Goal: Transaction & Acquisition: Purchase product/service

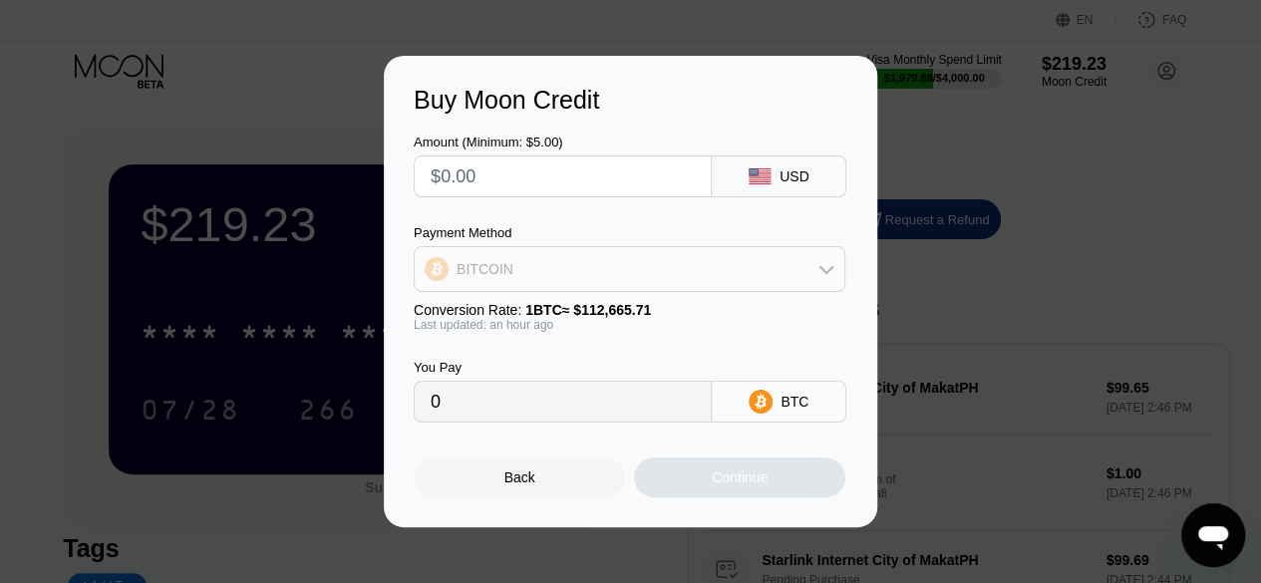
click at [667, 270] on div "BITCOIN" at bounding box center [630, 269] width 430 height 40
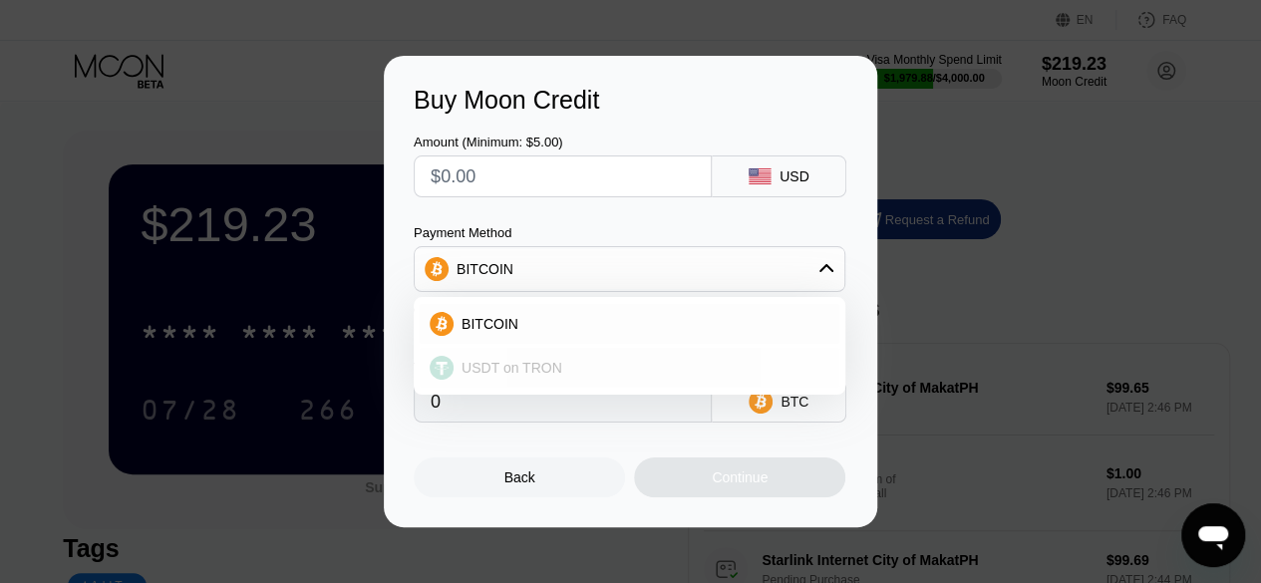
click at [616, 366] on div "USDT on TRON" at bounding box center [642, 368] width 376 height 16
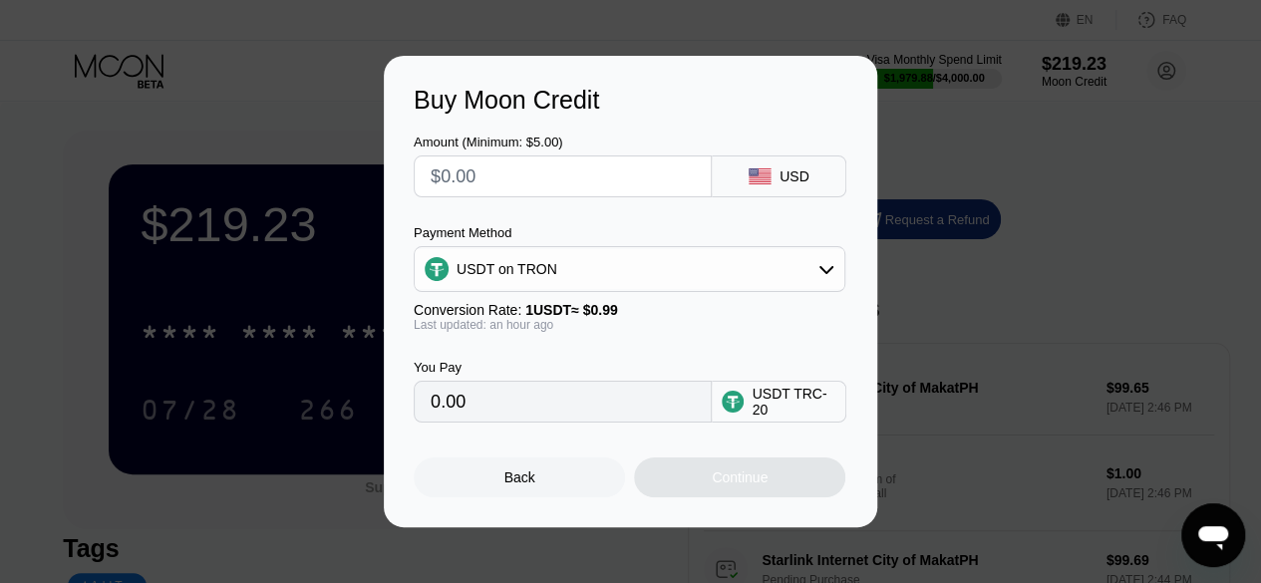
type input "0.00"
click at [569, 173] on input "text" at bounding box center [563, 177] width 264 height 40
type input "$9"
type input "9.09"
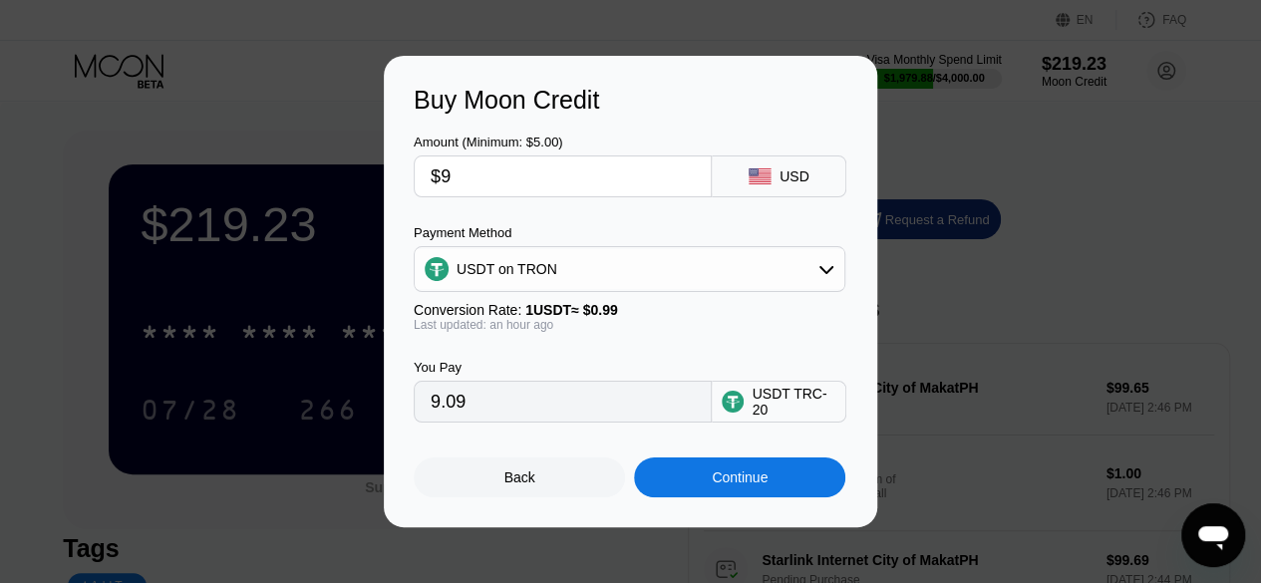
type input "$90"
type input "90.91"
type input "$90"
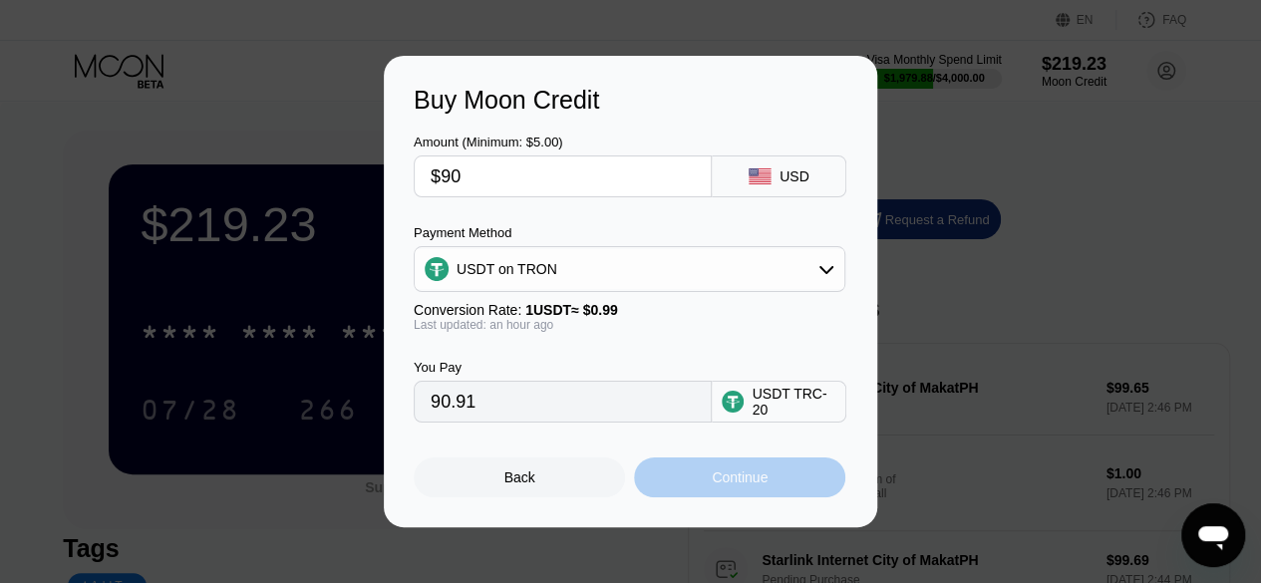
click at [694, 470] on div "Continue" at bounding box center [739, 478] width 211 height 40
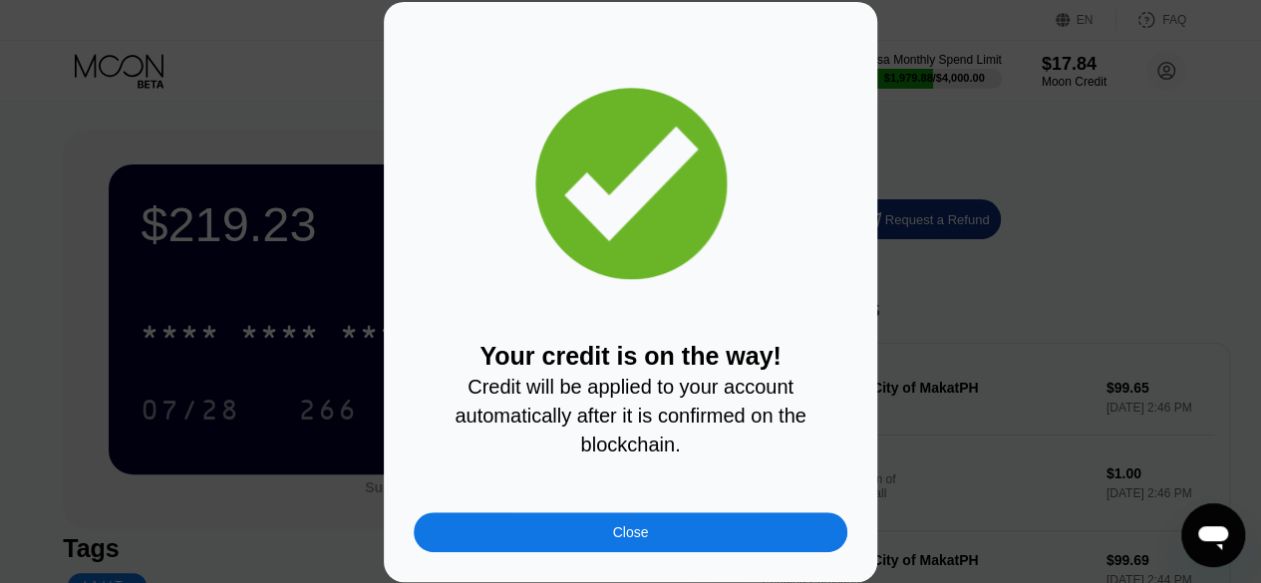
click at [578, 533] on div "Close" at bounding box center [631, 532] width 434 height 40
